Goal: Information Seeking & Learning: Learn about a topic

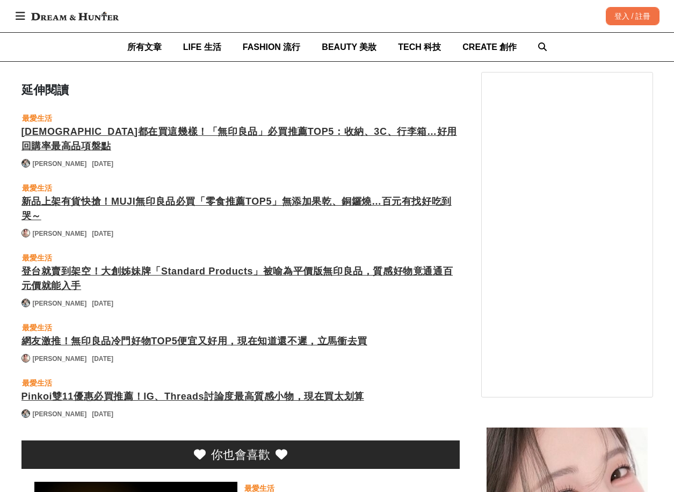
click at [233, 334] on div "網友激推！無印良品冷門好物TOP5便宜又好用，現在知道還不遲，立馬衝去買" at bounding box center [240, 341] width 438 height 15
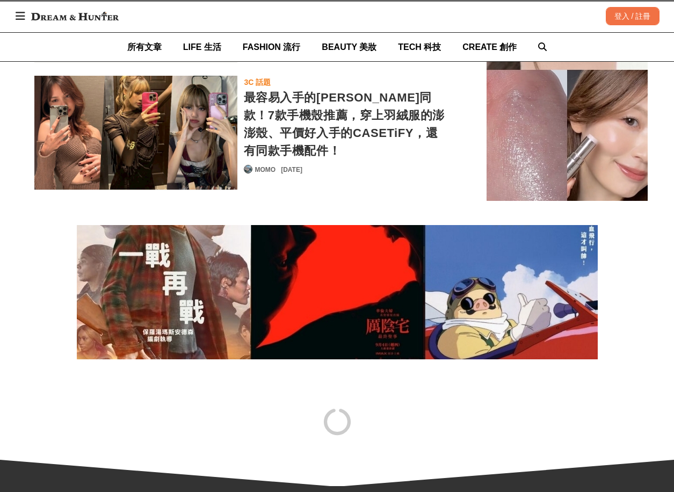
scroll to position [11669, 0]
